Goal: Task Accomplishment & Management: Manage account settings

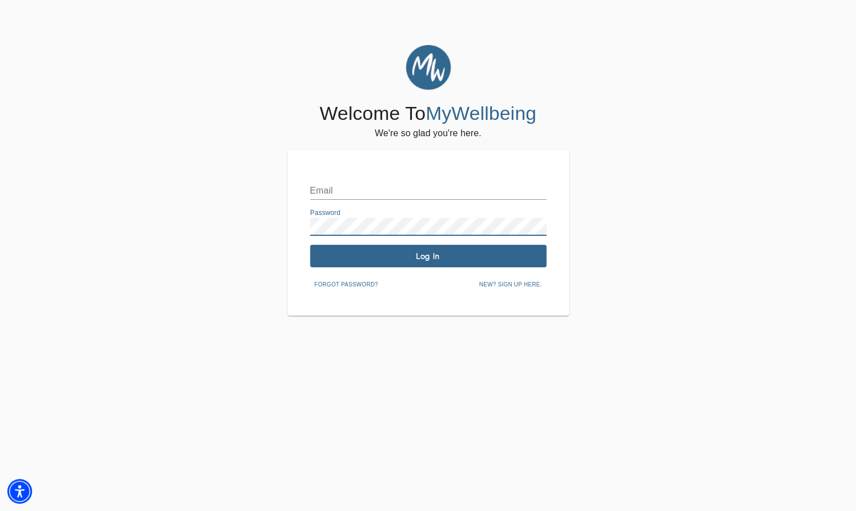
click at [364, 190] on input "text" at bounding box center [428, 191] width 236 height 18
type input "[EMAIL_ADDRESS][DOMAIN_NAME]"
click at [449, 261] on span "Log In" at bounding box center [428, 256] width 227 height 11
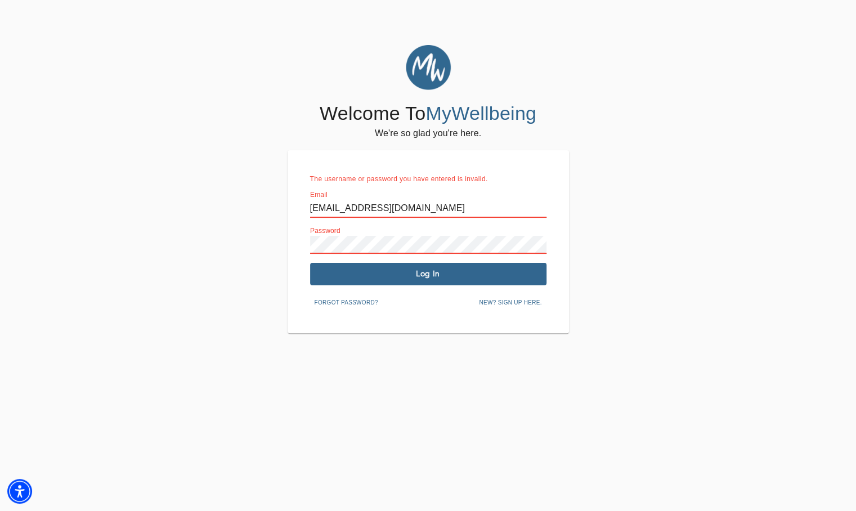
click at [236, 232] on div "Welcome To MyWellbeing We're so glad you're here. The username or password you …" at bounding box center [428, 189] width 850 height 288
click at [524, 268] on span "Log In" at bounding box center [428, 273] width 227 height 11
click at [243, 227] on div "Welcome To MyWellbeing We're so glad you're here. The username or password you …" at bounding box center [428, 189] width 850 height 288
click at [488, 279] on span "Log In" at bounding box center [428, 273] width 227 height 11
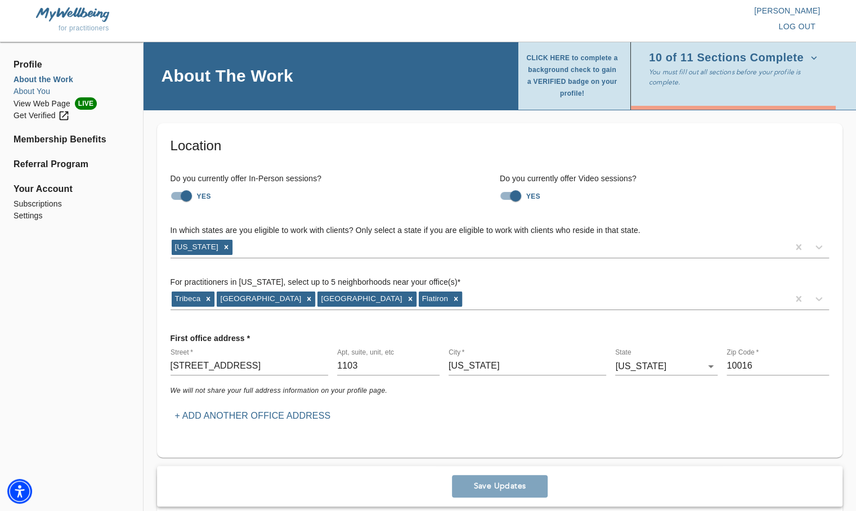
click at [23, 87] on li "About You" at bounding box center [72, 92] width 116 height 12
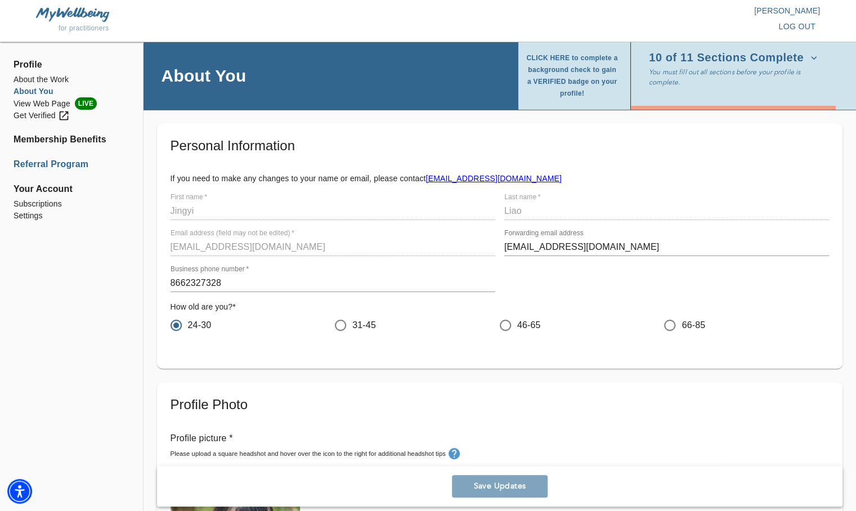
click at [55, 161] on li "Referral Program" at bounding box center [72, 165] width 116 height 14
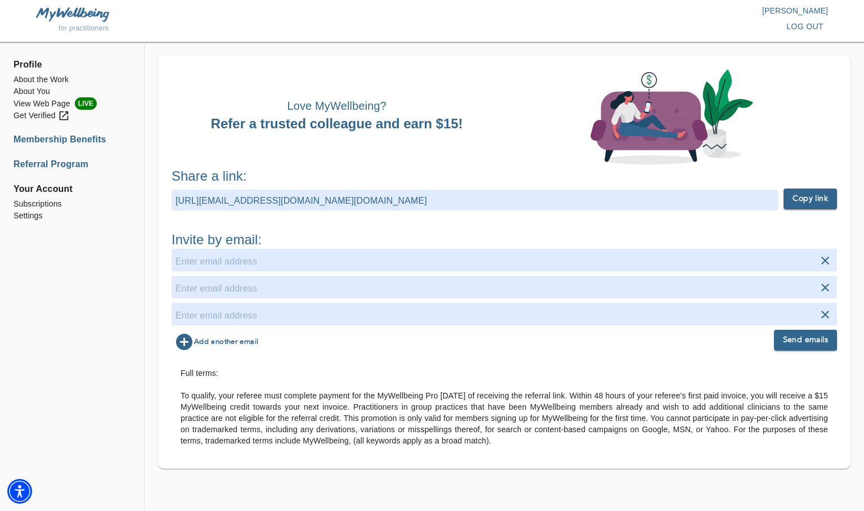
click at [57, 143] on li "Membership Benefits" at bounding box center [72, 140] width 117 height 14
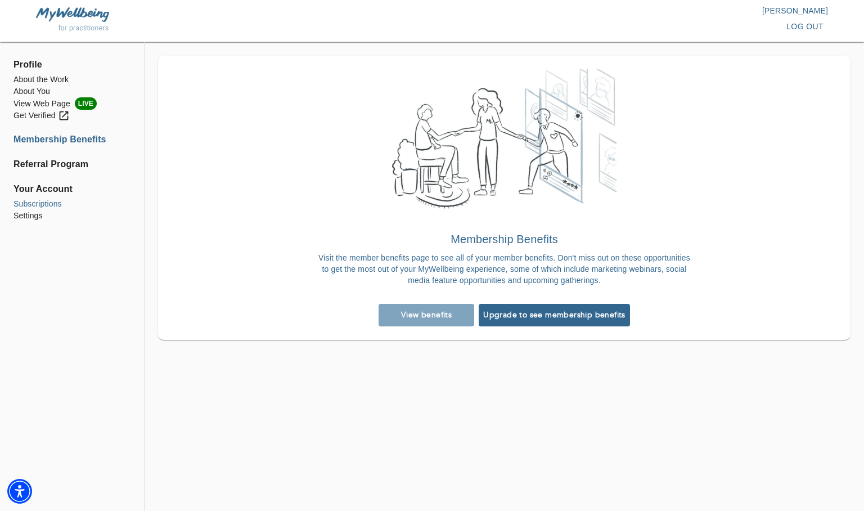
click at [33, 202] on li "Subscriptions" at bounding box center [72, 204] width 117 height 12
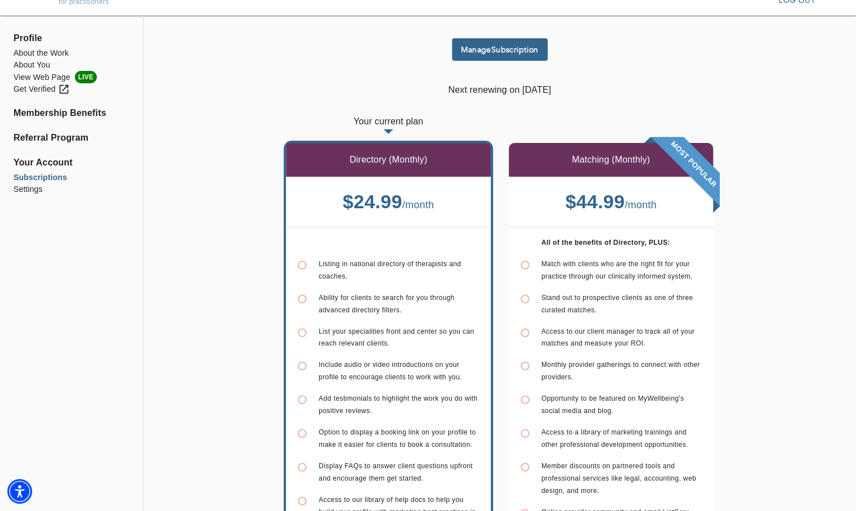
scroll to position [25, 0]
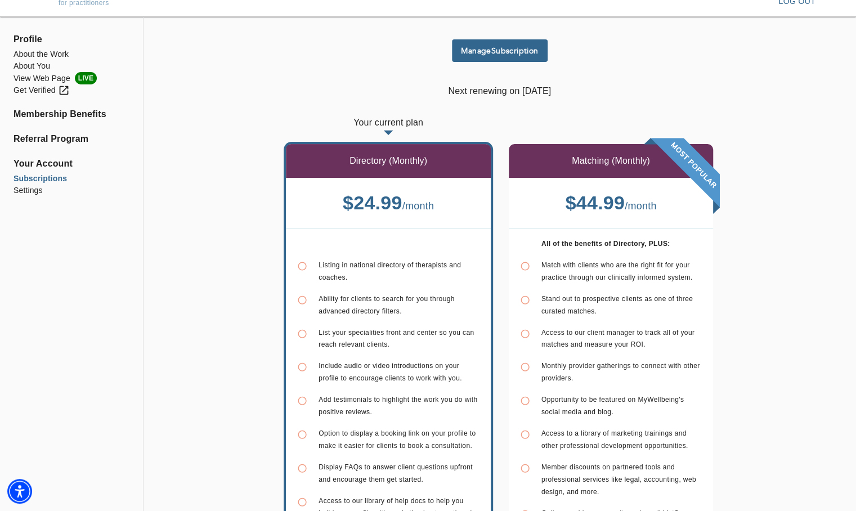
click at [642, 267] on span "Match with clients who are the right fit for your practice through our clinical…" at bounding box center [616, 271] width 151 height 20
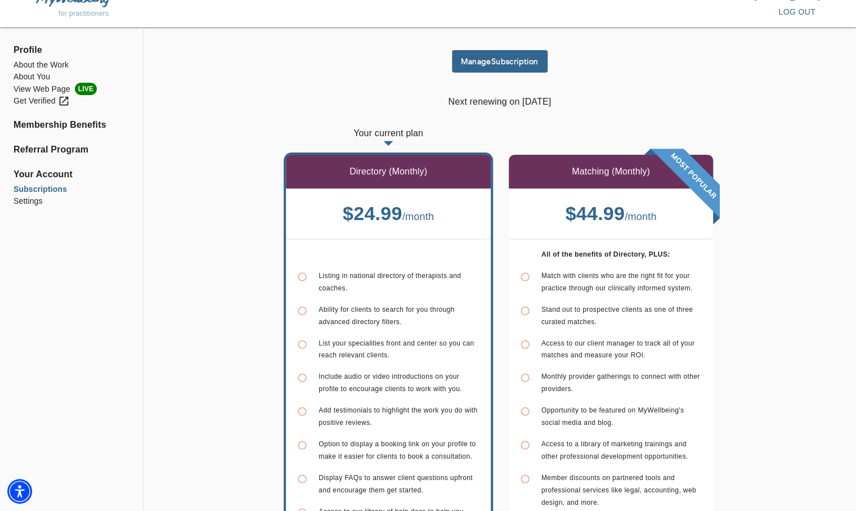
scroll to position [0, 0]
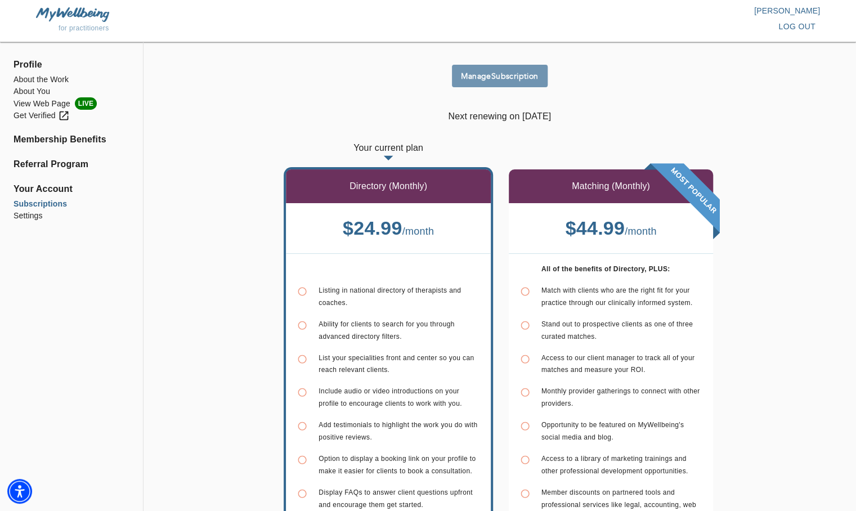
click at [533, 77] on span "Manage Subscription" at bounding box center [499, 76] width 87 height 11
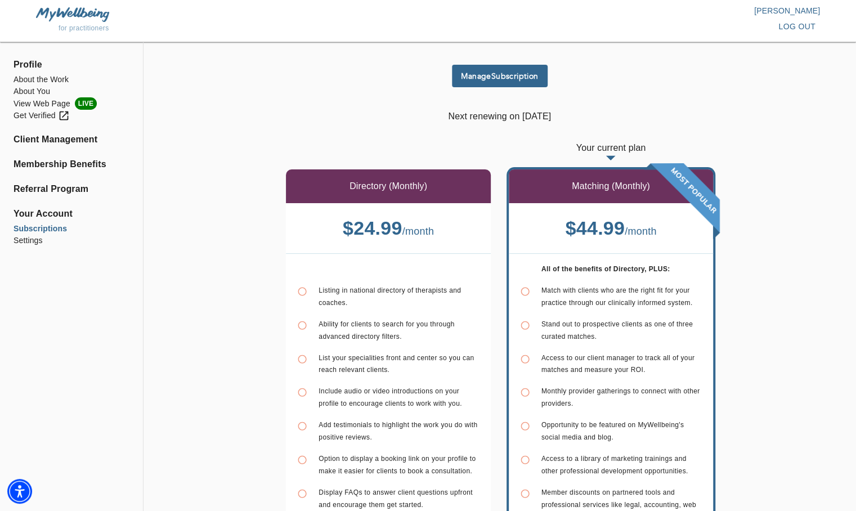
click at [31, 64] on span "Profile" at bounding box center [72, 65] width 116 height 14
click at [36, 95] on li "About You" at bounding box center [72, 92] width 116 height 12
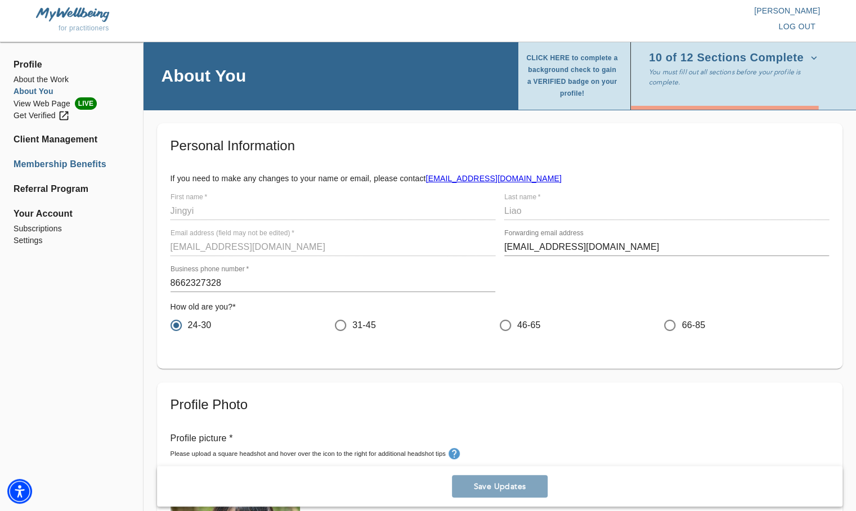
click at [72, 158] on li "Membership Benefits" at bounding box center [72, 165] width 116 height 14
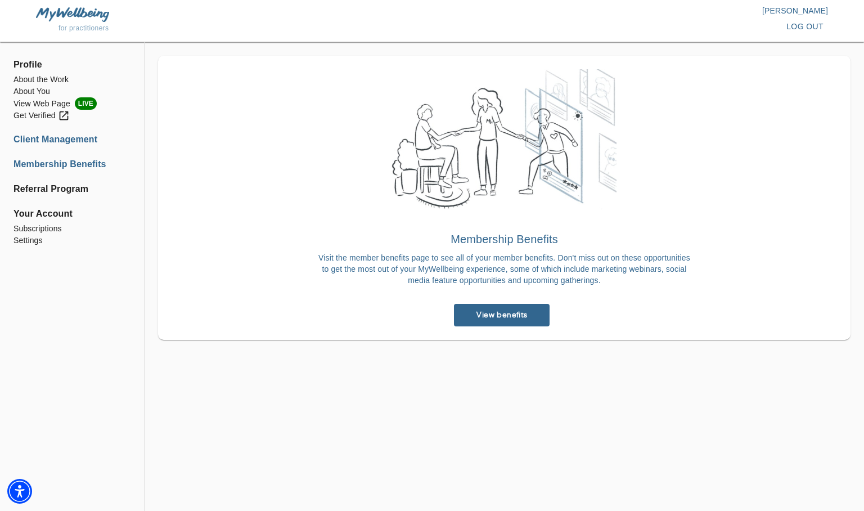
click at [75, 144] on li "Client Management" at bounding box center [72, 140] width 117 height 14
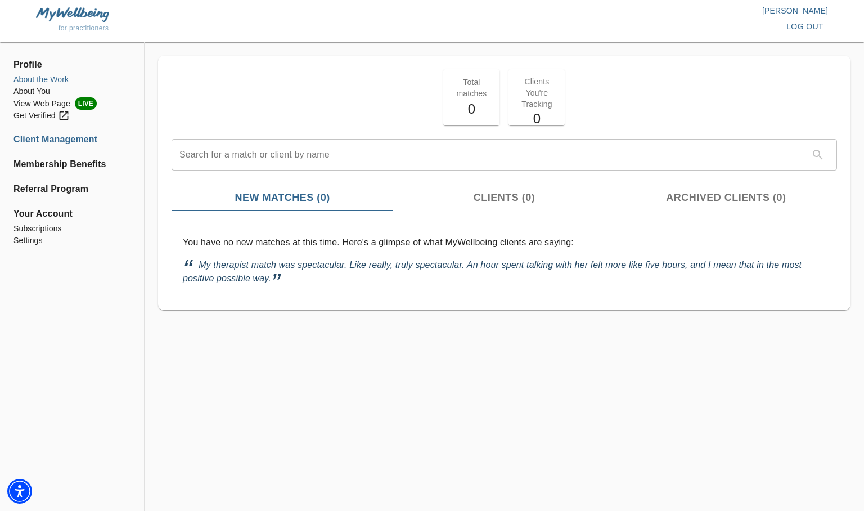
click at [29, 84] on li "About the Work" at bounding box center [72, 80] width 117 height 12
